Goal: Task Accomplishment & Management: Complete application form

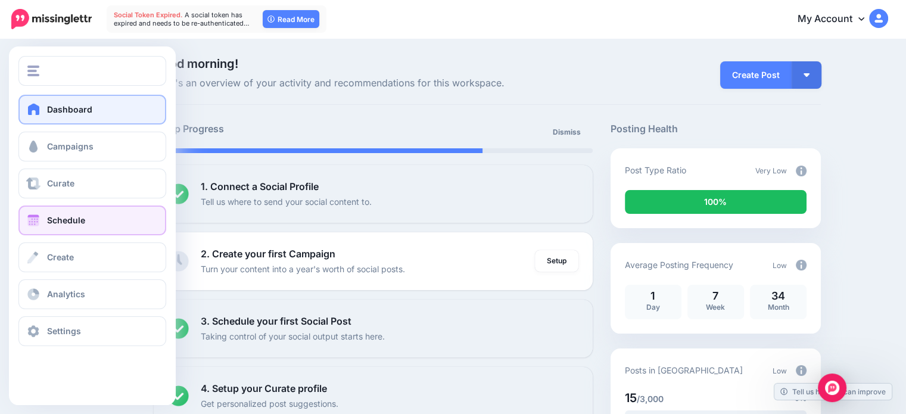
click at [48, 219] on span "Schedule" at bounding box center [66, 220] width 38 height 10
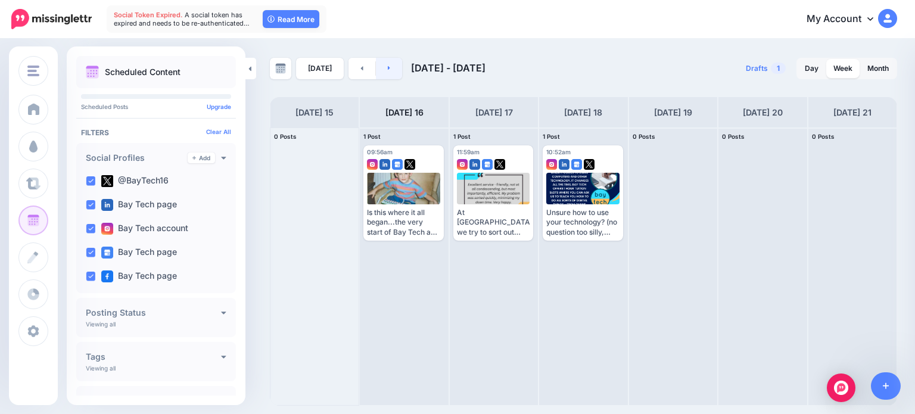
click at [394, 72] on link at bounding box center [389, 68] width 27 height 21
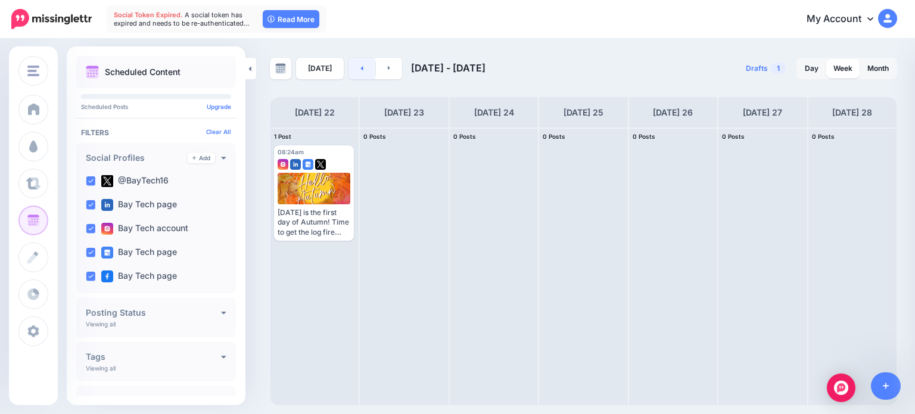
click at [357, 74] on link at bounding box center [361, 68] width 27 height 21
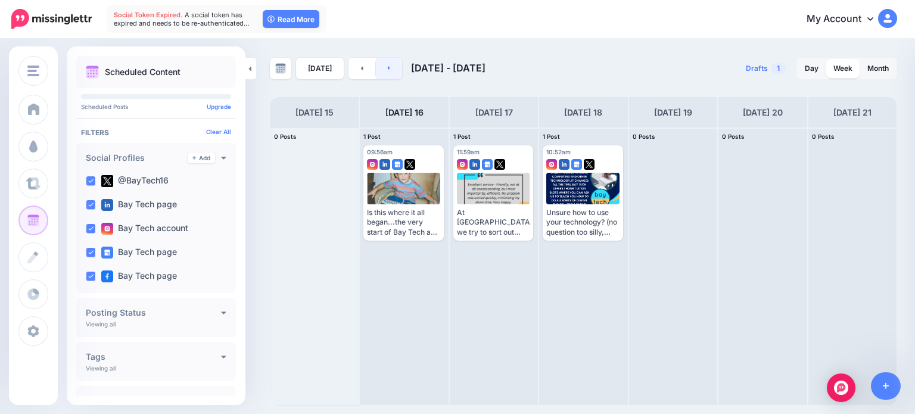
click at [393, 65] on link at bounding box center [389, 68] width 27 height 21
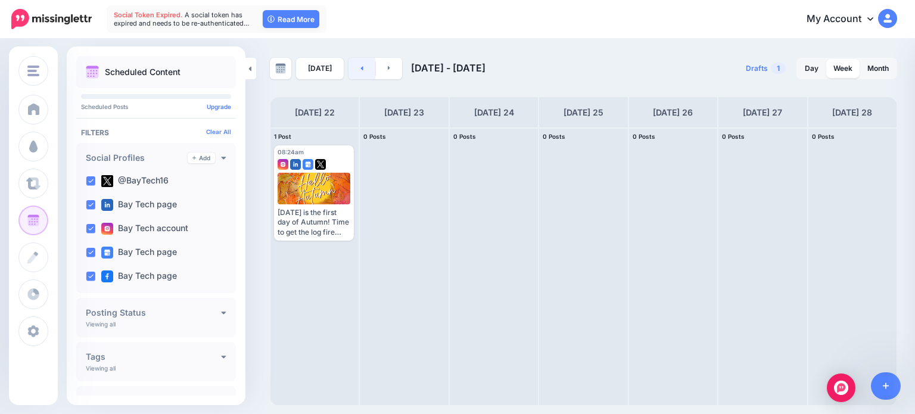
click at [356, 70] on link at bounding box center [361, 68] width 27 height 21
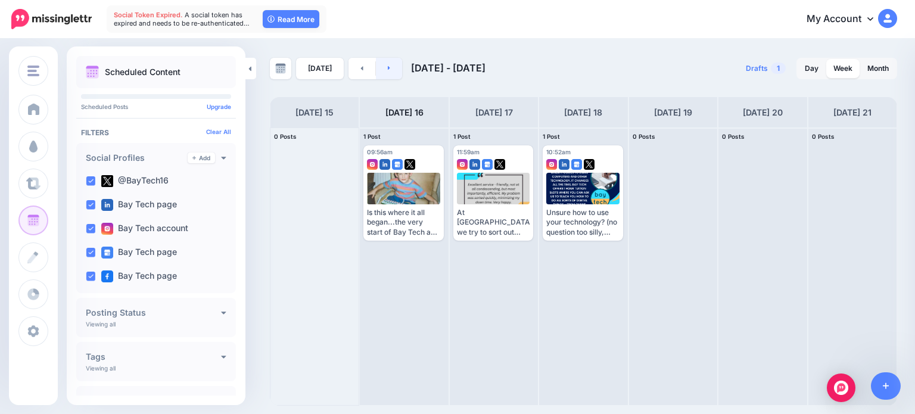
click at [393, 67] on link at bounding box center [389, 68] width 27 height 21
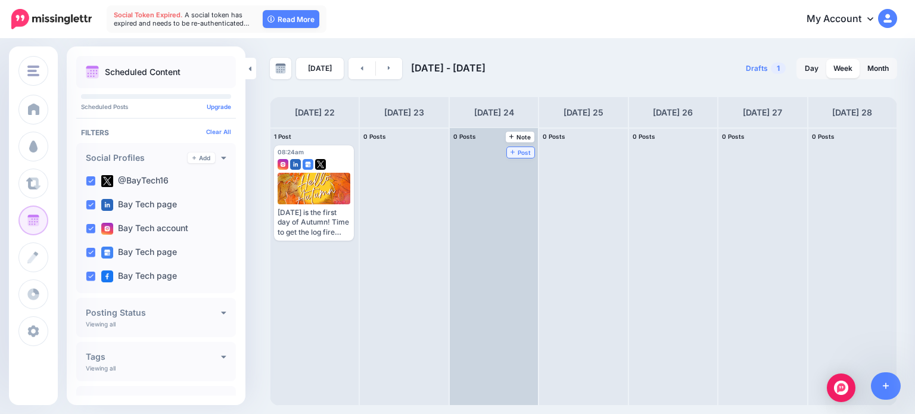
click at [510, 149] on span "Post" at bounding box center [520, 152] width 21 height 6
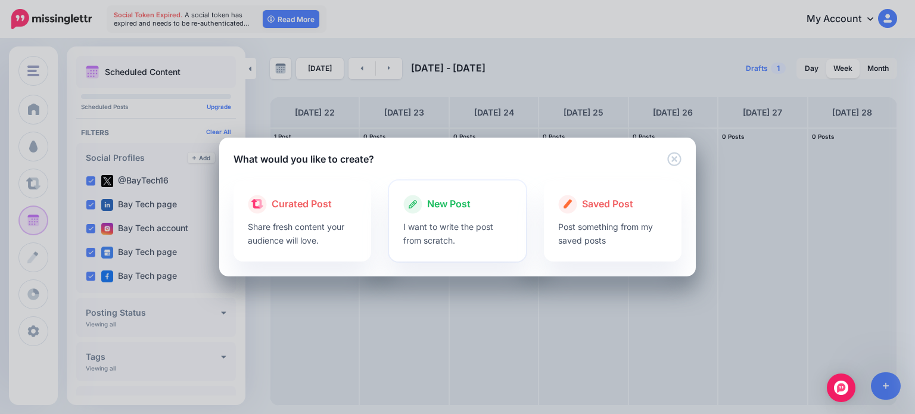
click at [453, 216] on div at bounding box center [457, 217] width 109 height 6
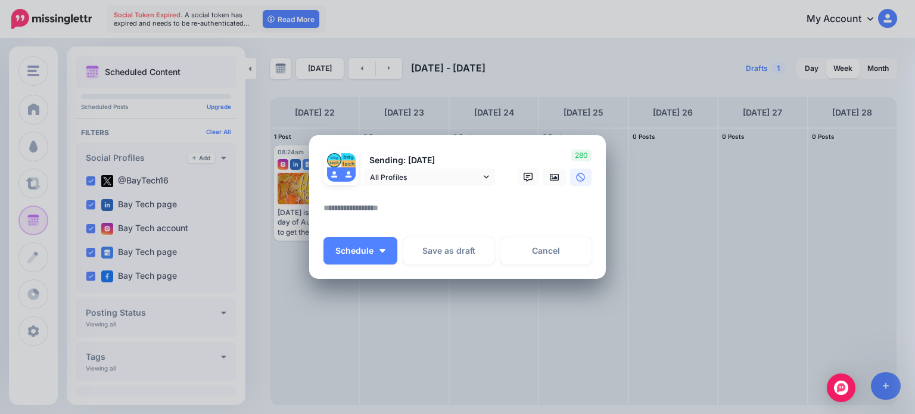
click at [436, 211] on textarea at bounding box center [460, 212] width 274 height 23
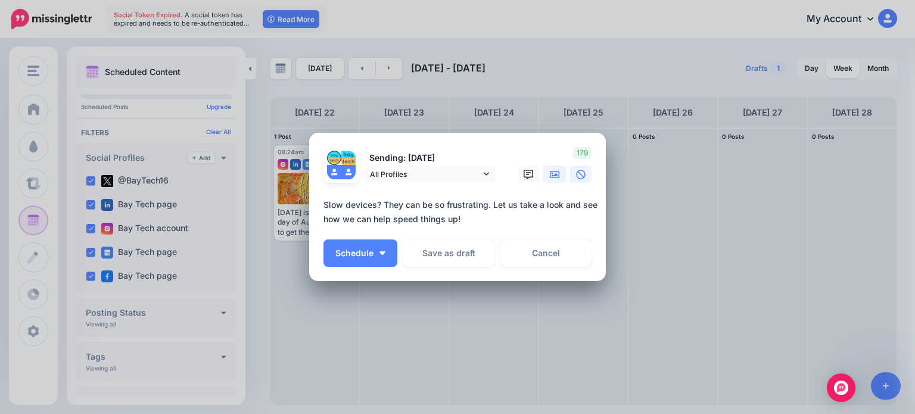
type textarea "**********"
click at [550, 178] on icon at bounding box center [555, 175] width 10 height 10
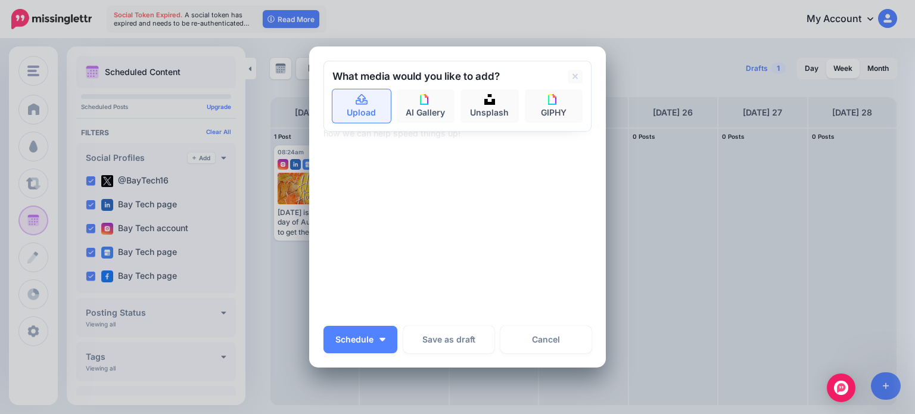
click at [354, 116] on link "Upload" at bounding box center [361, 105] width 58 height 33
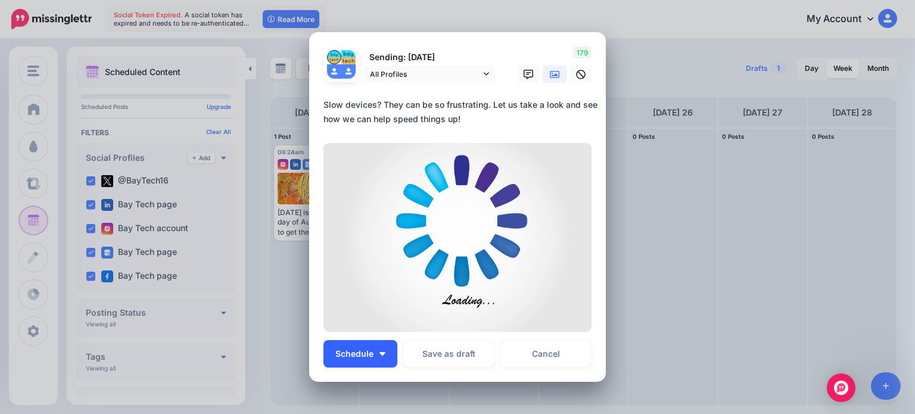
click at [385, 348] on button "Schedule" at bounding box center [360, 353] width 74 height 27
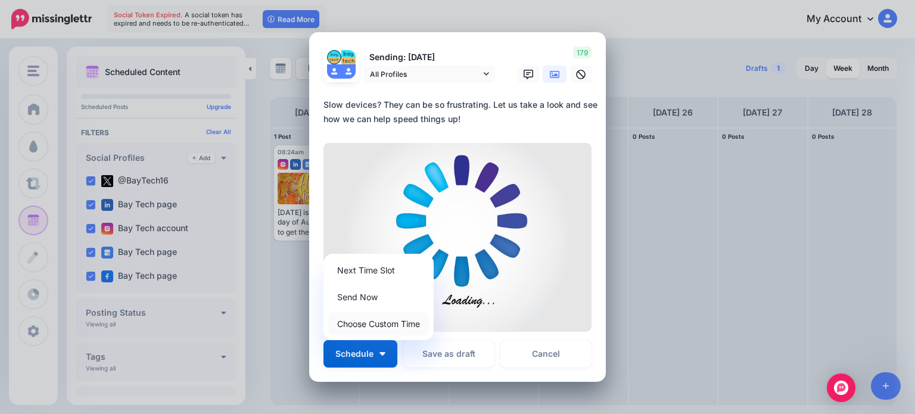
click at [380, 323] on link "Choose Custom Time" at bounding box center [378, 323] width 101 height 23
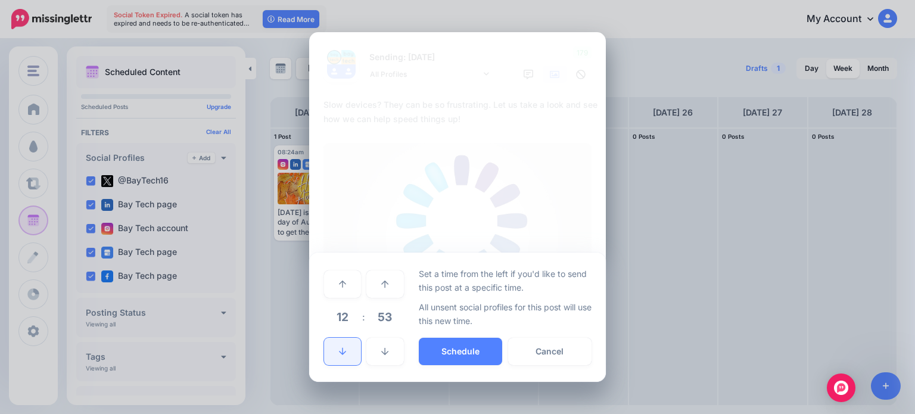
click at [343, 354] on icon at bounding box center [342, 351] width 7 height 8
click at [473, 354] on button "Schedule" at bounding box center [460, 351] width 83 height 27
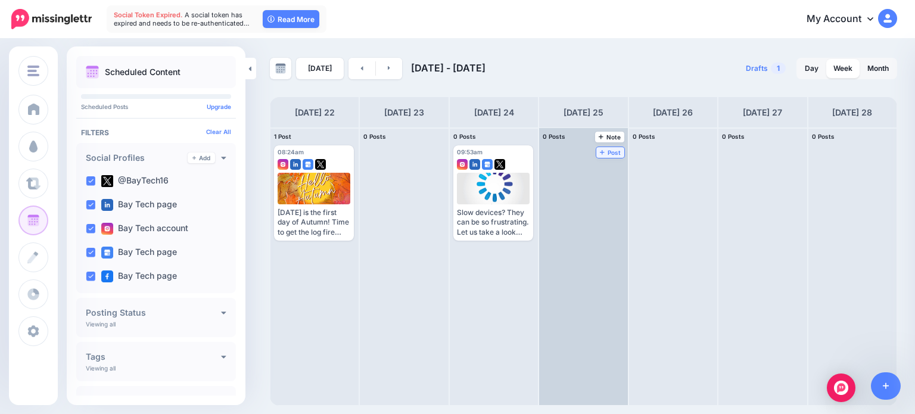
click at [600, 149] on span "Post" at bounding box center [610, 152] width 21 height 6
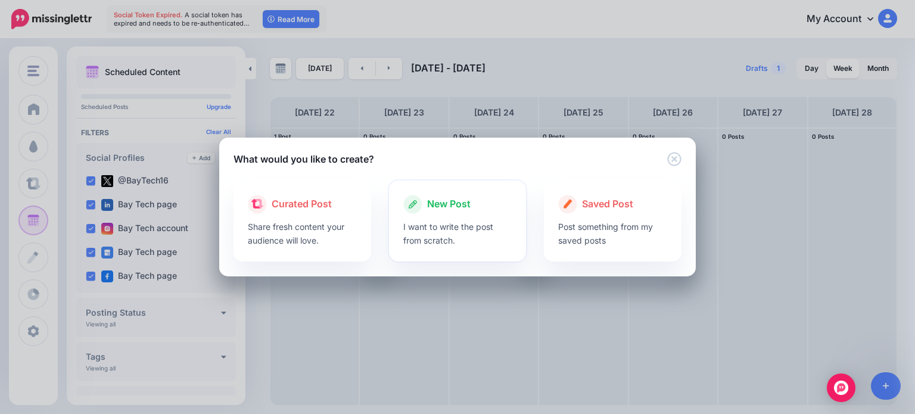
click at [460, 211] on span "New Post" at bounding box center [448, 203] width 43 height 15
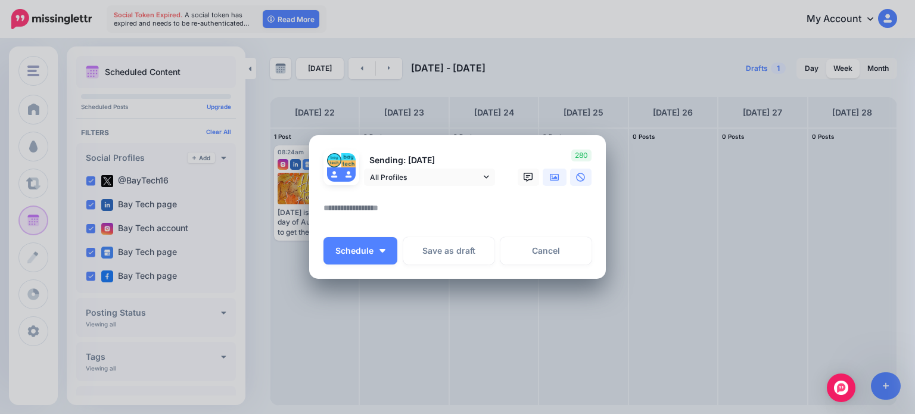
click at [554, 177] on icon at bounding box center [555, 178] width 10 height 10
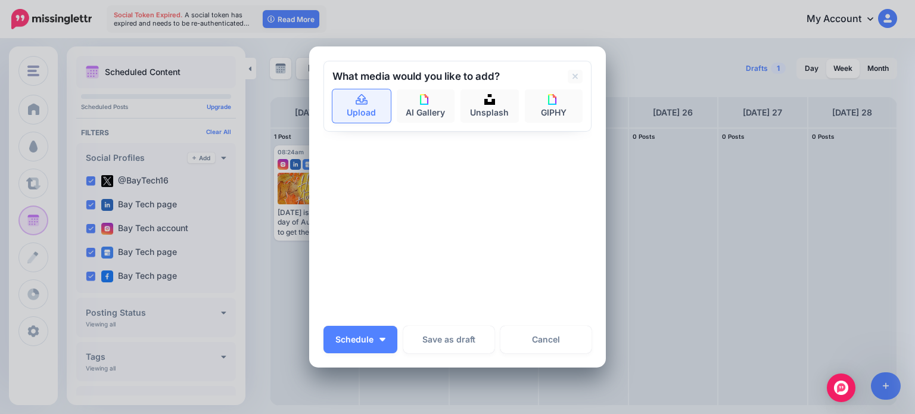
click at [345, 107] on link "Upload" at bounding box center [361, 105] width 58 height 33
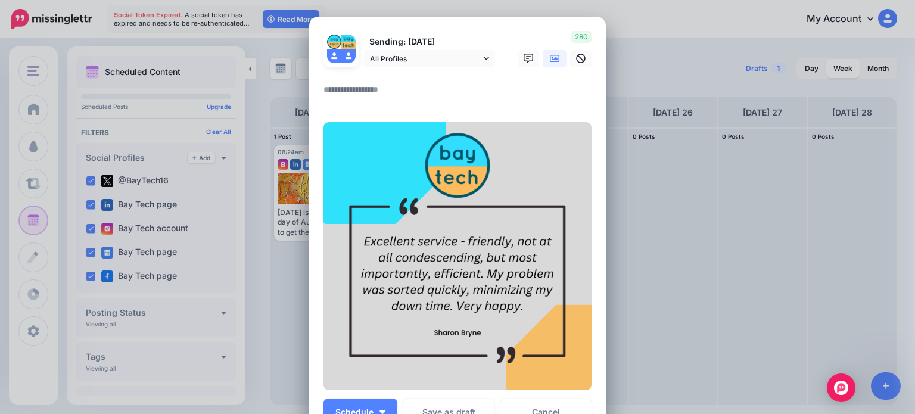
click at [371, 89] on textarea at bounding box center [460, 93] width 274 height 23
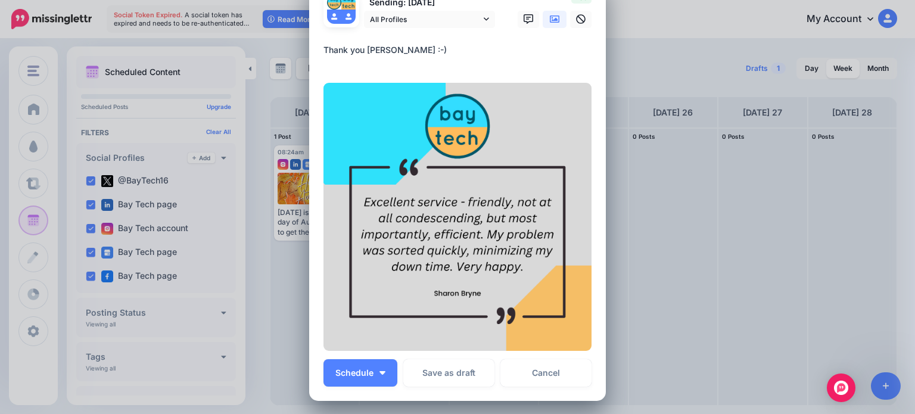
scroll to position [60, 0]
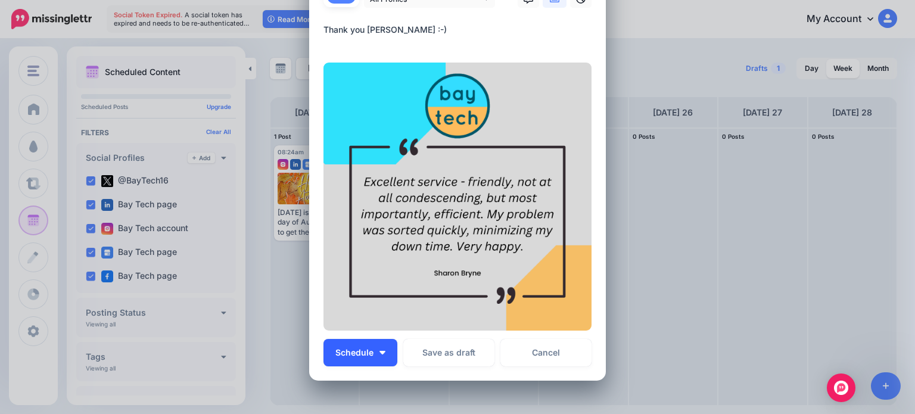
type textarea "**********"
click at [372, 355] on button "Schedule" at bounding box center [360, 352] width 74 height 27
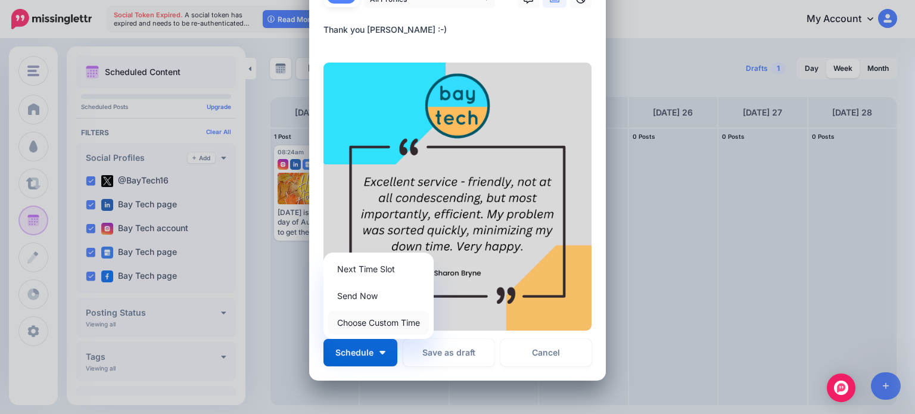
click at [386, 323] on link "Choose Custom Time" at bounding box center [378, 322] width 101 height 23
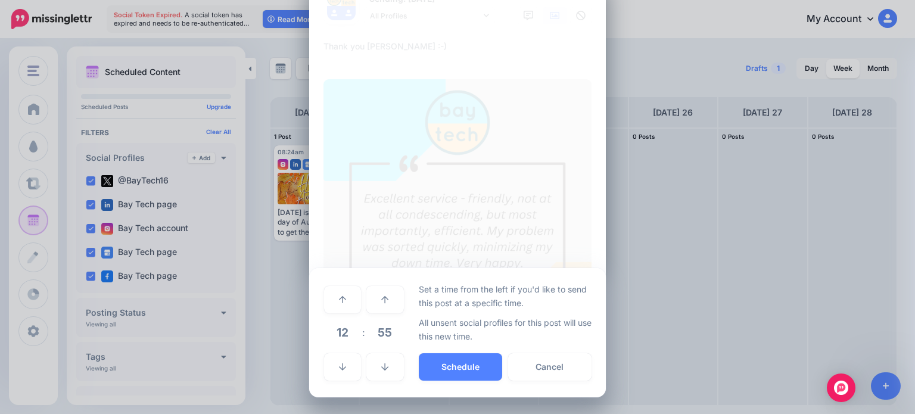
scroll to position [42, 0]
click at [453, 364] on button "Schedule" at bounding box center [460, 367] width 83 height 27
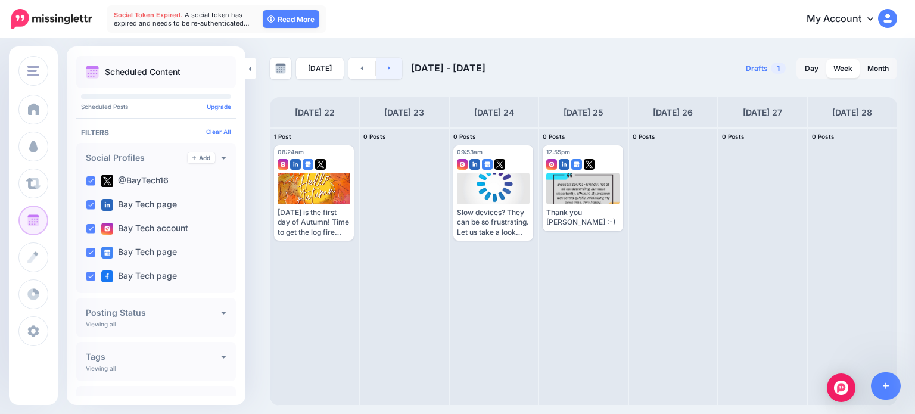
click at [385, 74] on link at bounding box center [389, 68] width 27 height 21
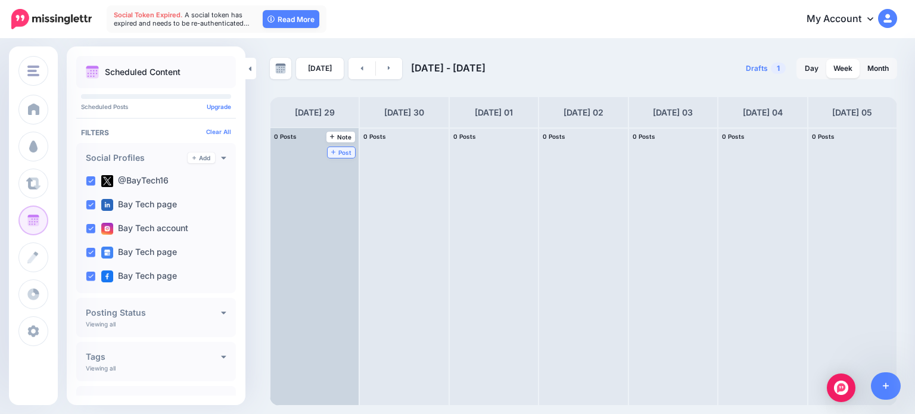
click at [331, 149] on span "Post" at bounding box center [341, 152] width 21 height 6
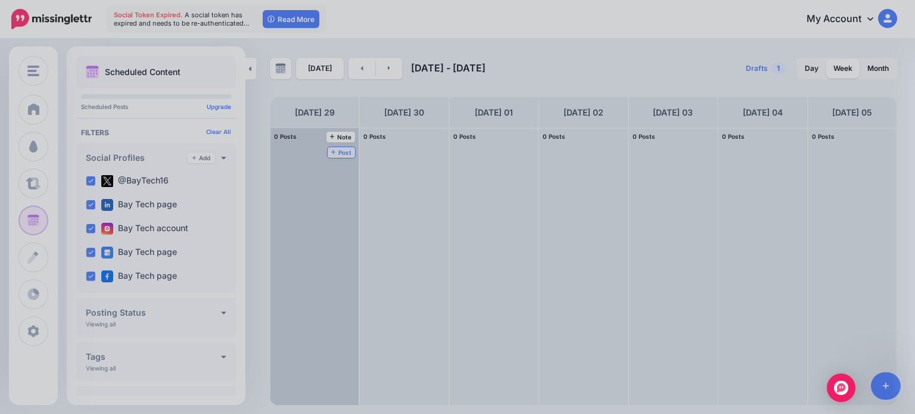
scroll to position [0, 0]
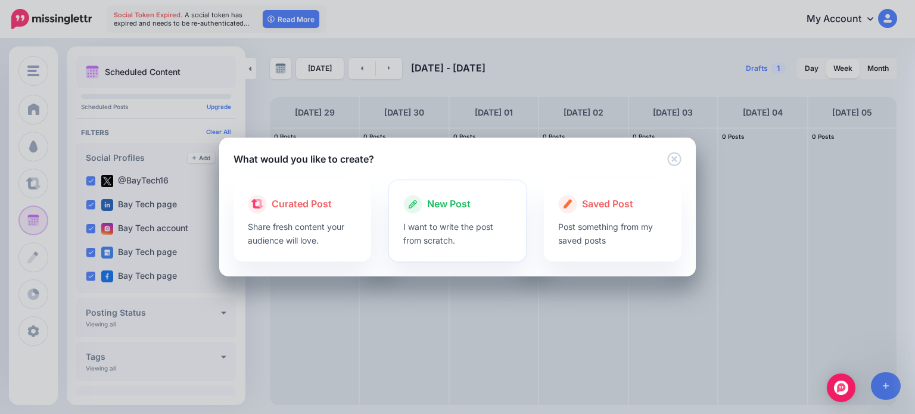
click at [466, 215] on div at bounding box center [457, 217] width 109 height 6
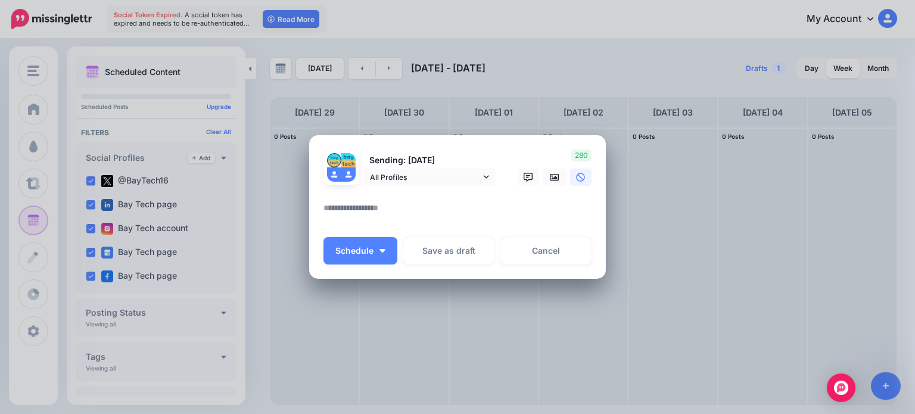
click at [435, 205] on textarea at bounding box center [460, 212] width 274 height 23
type textarea "**********"
click at [556, 176] on icon at bounding box center [555, 176] width 10 height 7
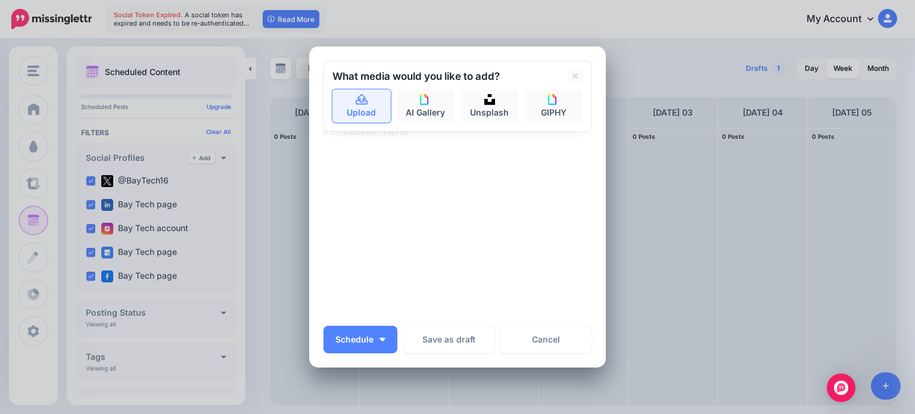
click at [366, 109] on link "Upload" at bounding box center [361, 105] width 58 height 33
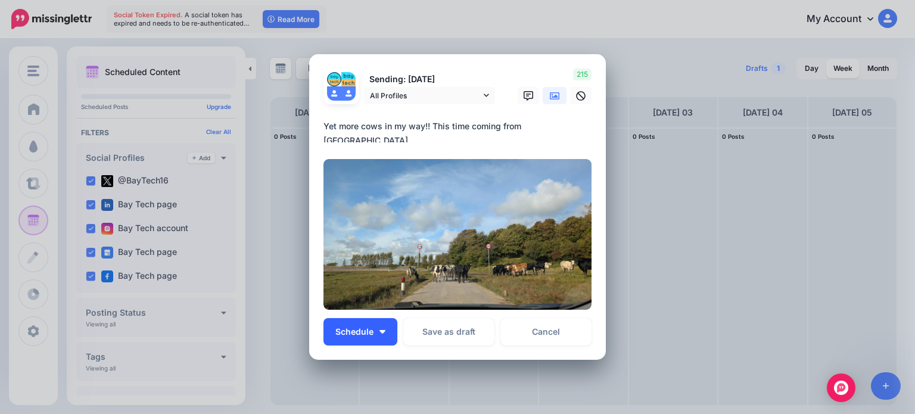
click at [385, 332] on button "Schedule" at bounding box center [360, 331] width 74 height 27
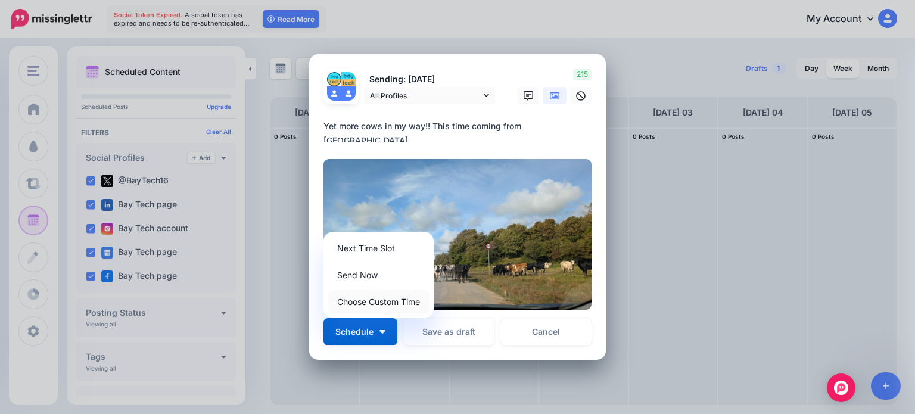
click at [379, 305] on link "Choose Custom Time" at bounding box center [378, 301] width 101 height 23
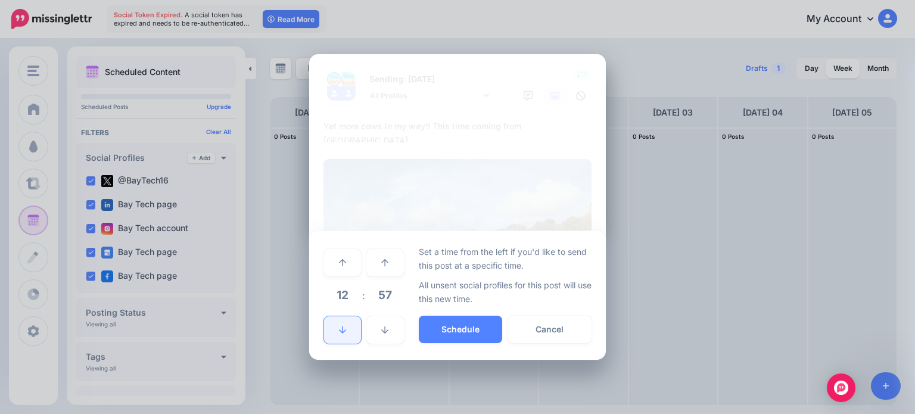
click at [343, 326] on icon at bounding box center [342, 330] width 7 height 8
click at [476, 336] on button "Schedule" at bounding box center [460, 329] width 83 height 27
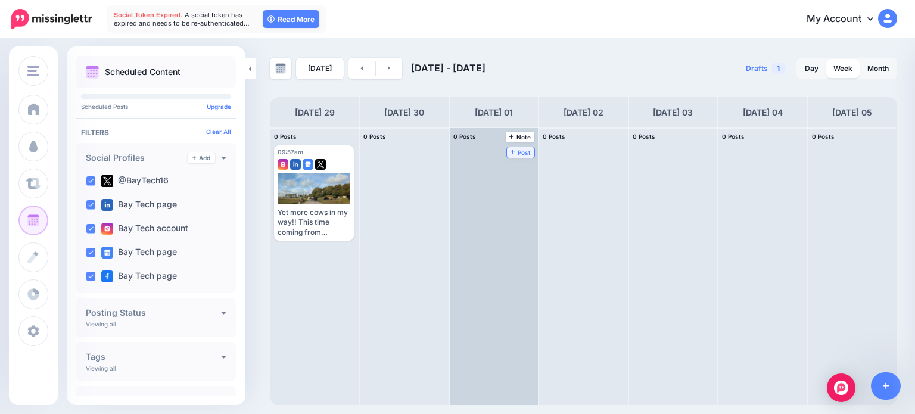
click at [510, 149] on span "Post" at bounding box center [520, 152] width 21 height 6
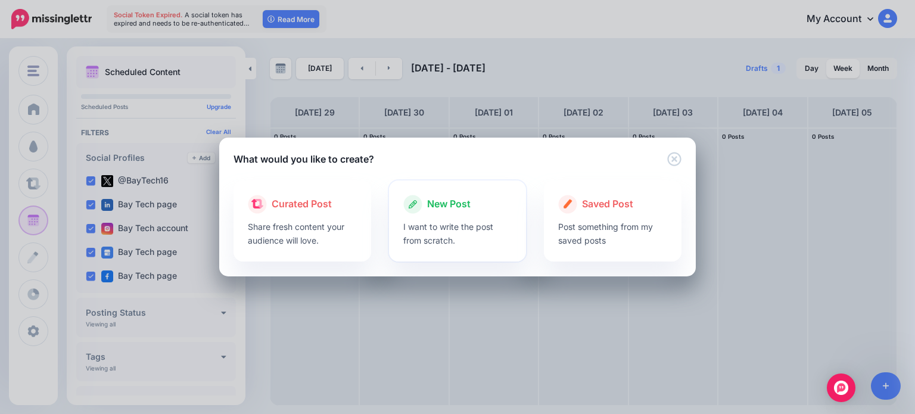
click at [475, 234] on p "I want to write the post from scratch." at bounding box center [457, 233] width 109 height 27
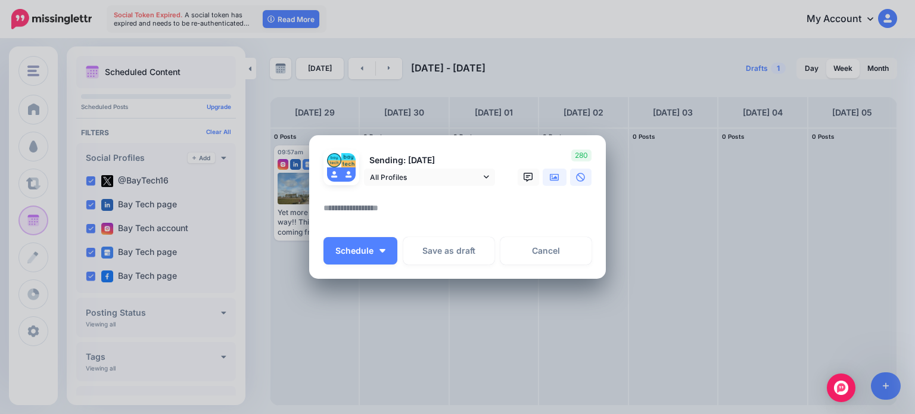
click at [554, 182] on icon at bounding box center [555, 178] width 10 height 10
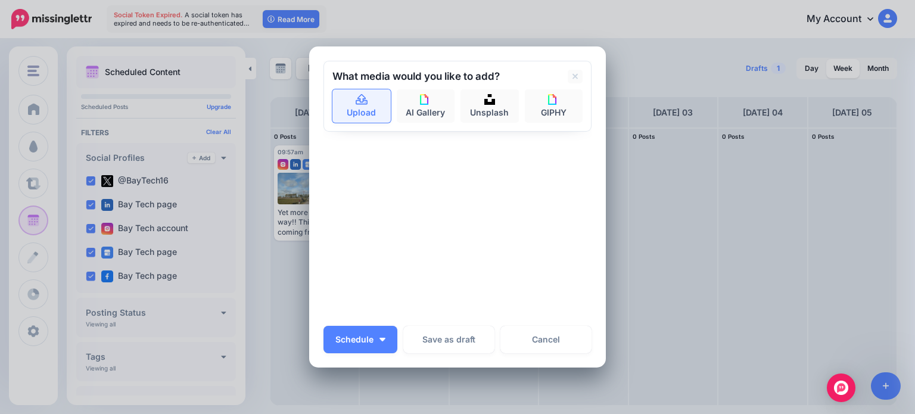
click at [362, 98] on icon at bounding box center [362, 100] width 14 height 11
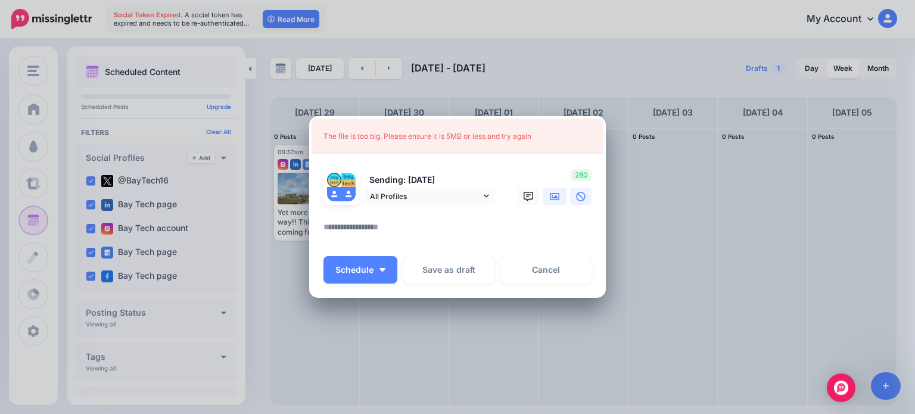
click at [550, 197] on icon at bounding box center [555, 196] width 10 height 7
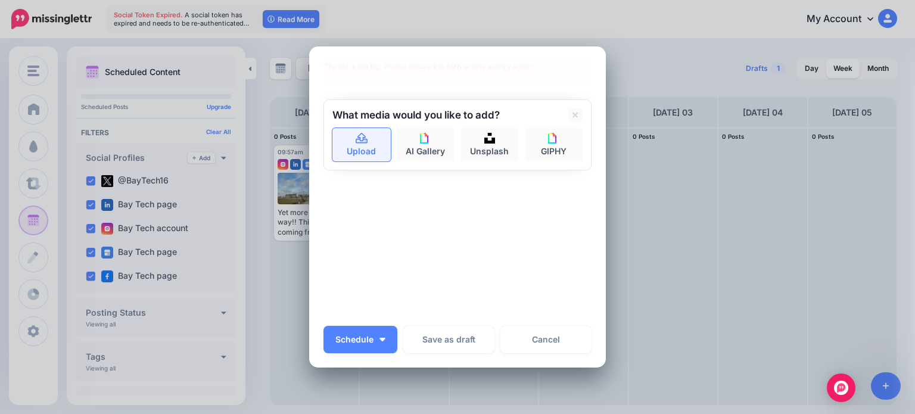
click at [360, 147] on link "Upload" at bounding box center [361, 144] width 58 height 33
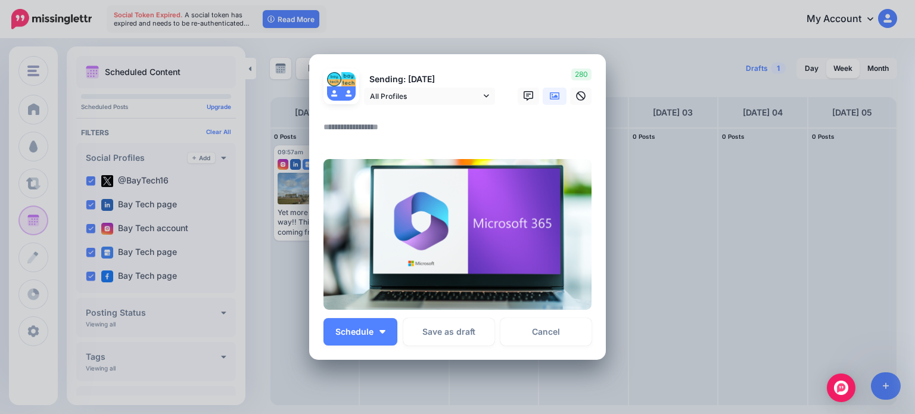
click at [372, 127] on textarea at bounding box center [460, 131] width 274 height 23
paste textarea "**********"
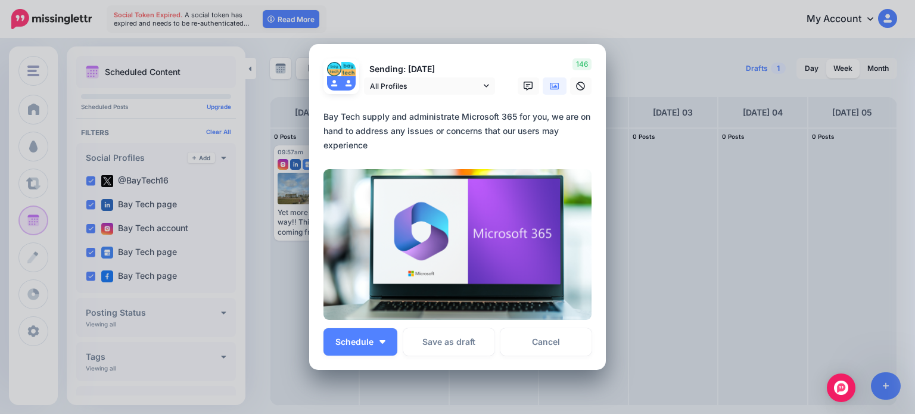
click at [354, 114] on textarea "**********" at bounding box center [460, 131] width 274 height 43
click at [561, 116] on textarea "**********" at bounding box center [460, 131] width 274 height 43
click at [417, 142] on textarea "**********" at bounding box center [460, 131] width 274 height 43
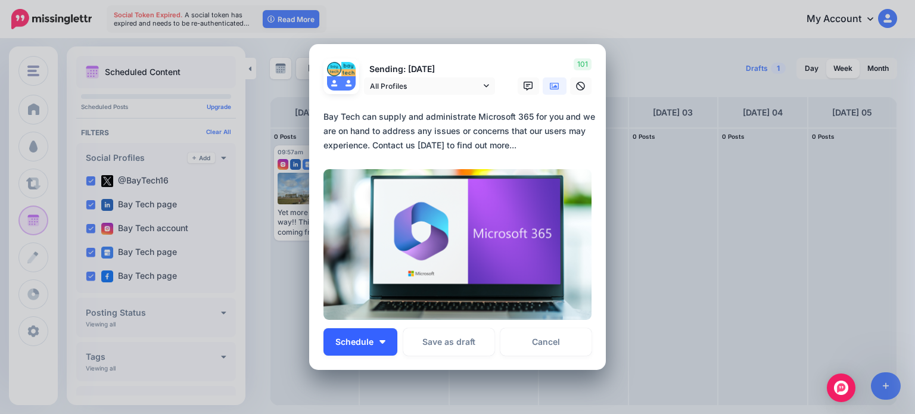
type textarea "**********"
click at [380, 345] on button "Schedule" at bounding box center [360, 341] width 74 height 27
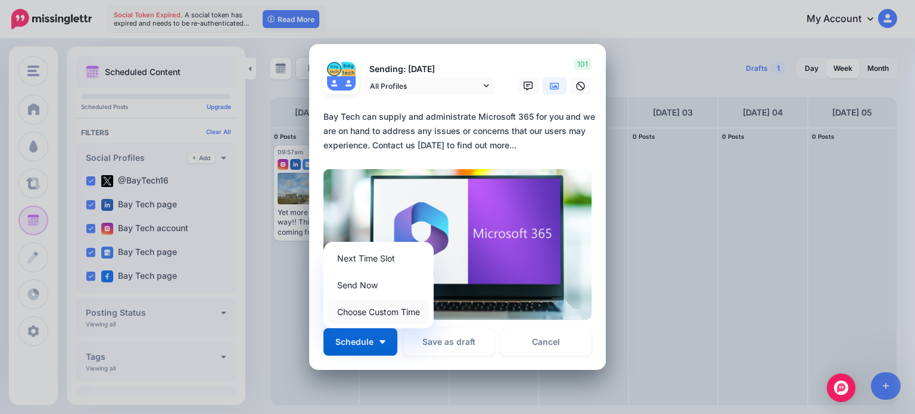
click at [380, 316] on link "Choose Custom Time" at bounding box center [378, 311] width 101 height 23
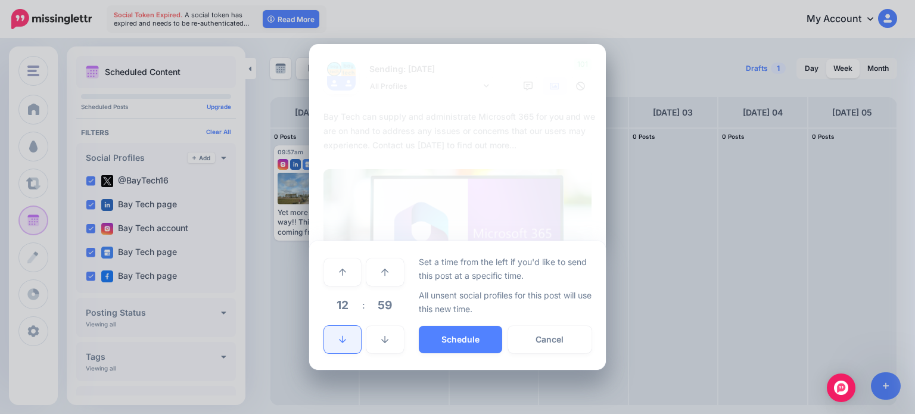
click at [350, 339] on link at bounding box center [342, 339] width 37 height 27
click at [334, 269] on link at bounding box center [342, 271] width 37 height 27
click at [483, 335] on button "Schedule" at bounding box center [460, 339] width 83 height 27
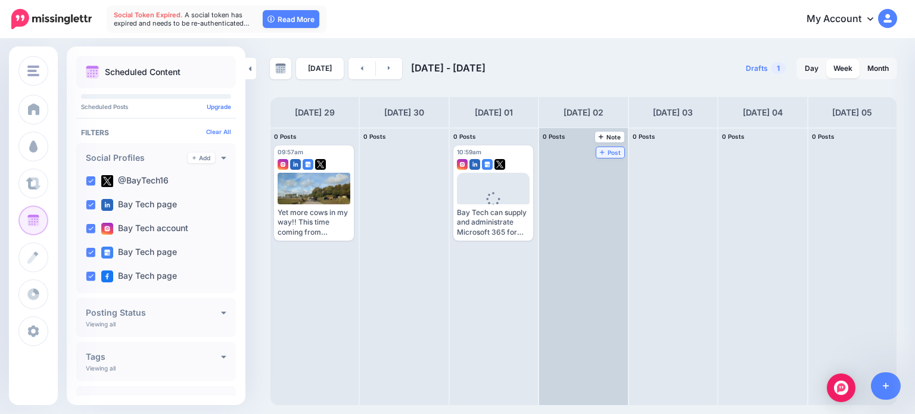
click at [600, 149] on span "Post" at bounding box center [610, 152] width 21 height 6
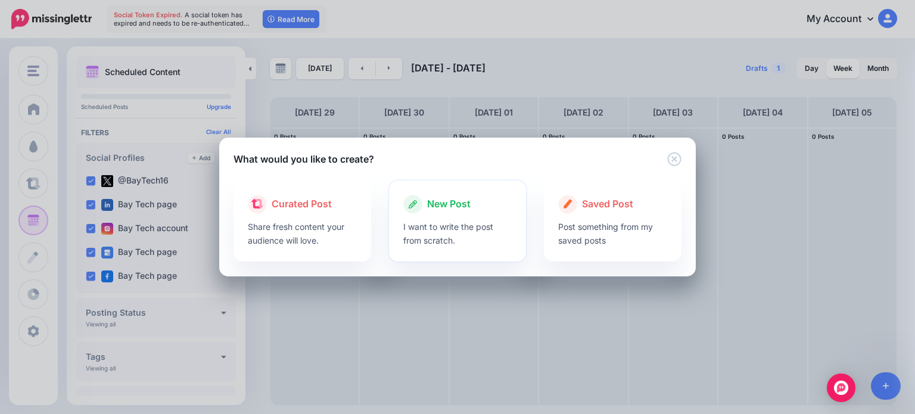
click at [472, 224] on p "I want to write the post from scratch." at bounding box center [457, 233] width 109 height 27
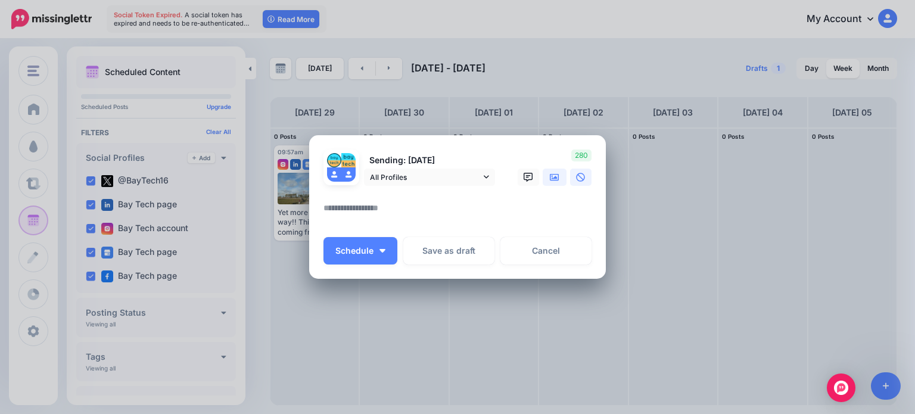
click at [553, 174] on icon at bounding box center [555, 178] width 10 height 10
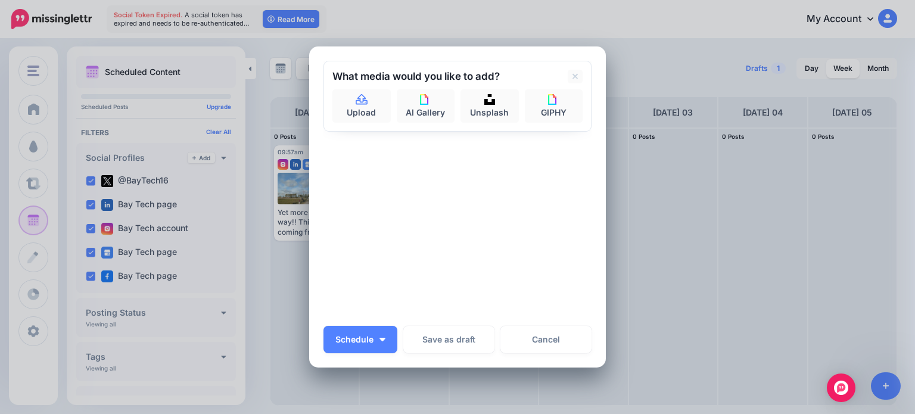
click at [363, 89] on div "Upload AI Gallery Unsplash GIPHY" at bounding box center [457, 105] width 250 height 33
click at [363, 107] on link "Upload" at bounding box center [361, 105] width 58 height 33
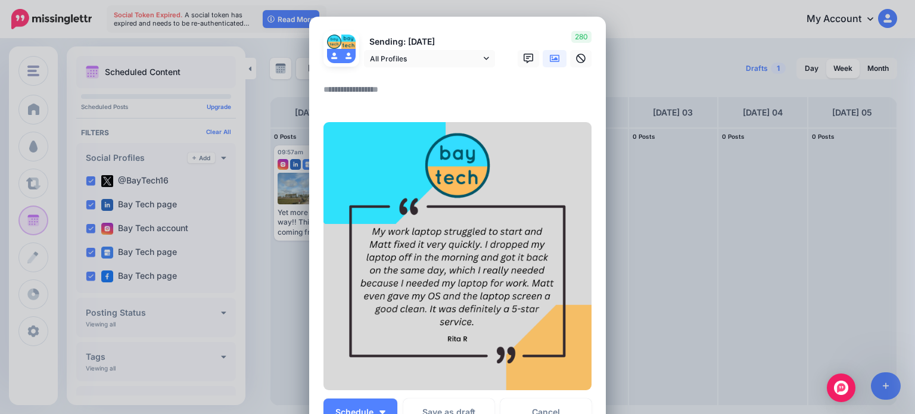
click at [401, 93] on textarea at bounding box center [460, 93] width 274 height 23
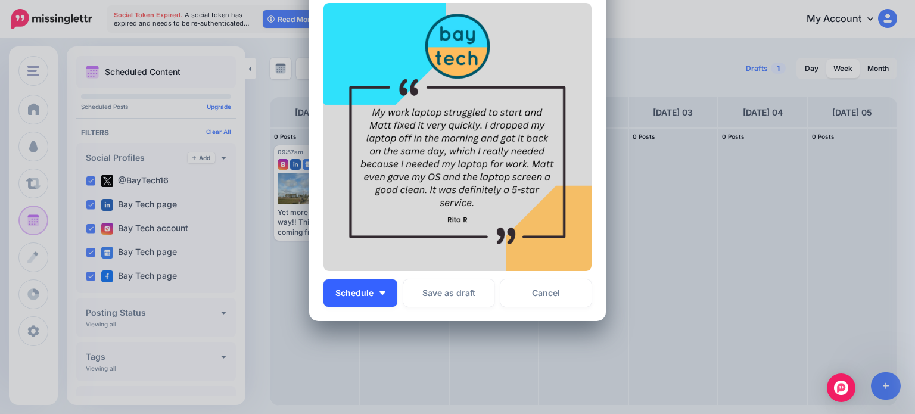
type textarea "**********"
click at [379, 280] on button "Schedule" at bounding box center [360, 292] width 74 height 27
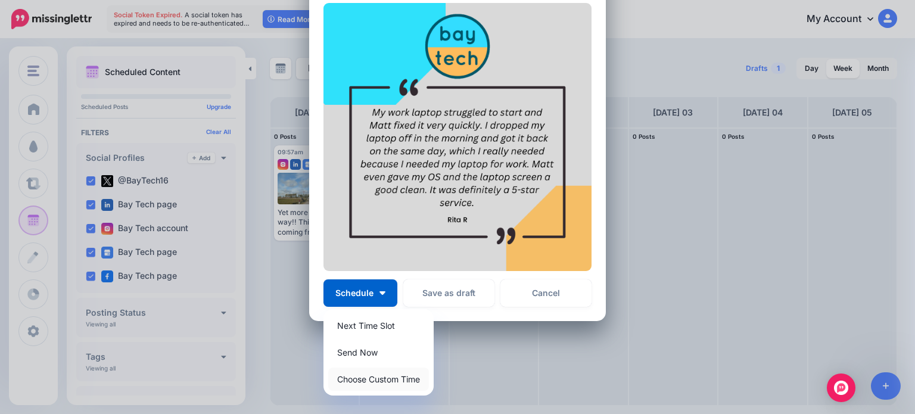
click at [365, 380] on link "Choose Custom Time" at bounding box center [378, 378] width 101 height 23
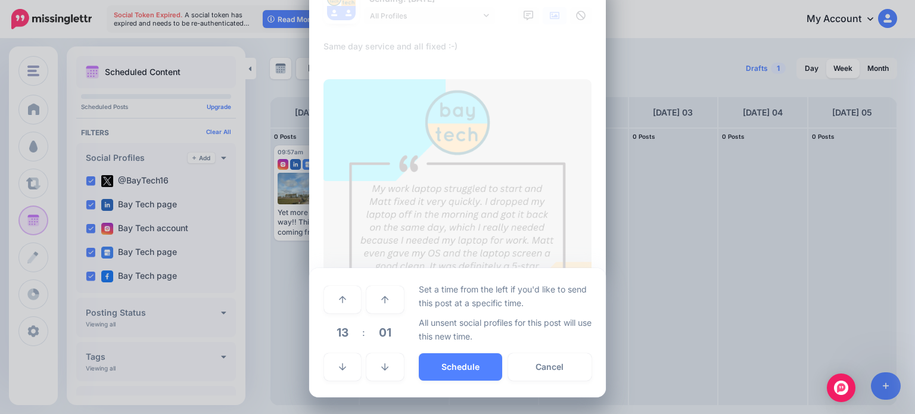
scroll to position [42, 0]
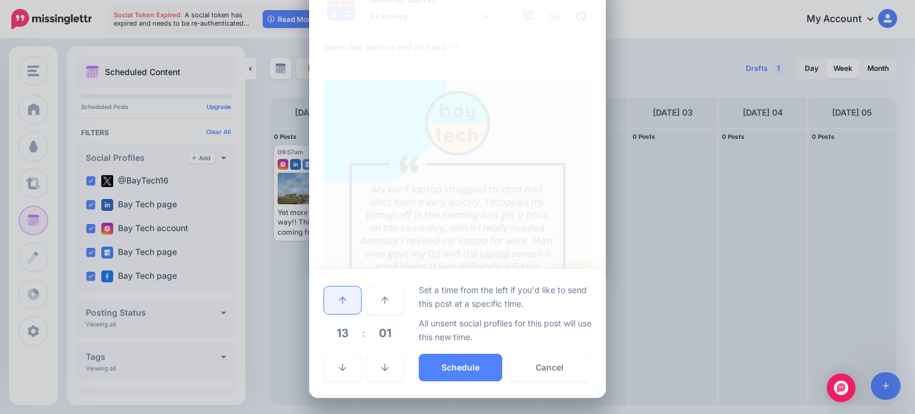
click at [347, 297] on link at bounding box center [342, 299] width 37 height 27
click at [467, 366] on button "Schedule" at bounding box center [460, 367] width 83 height 27
